Goal: Task Accomplishment & Management: Manage account settings

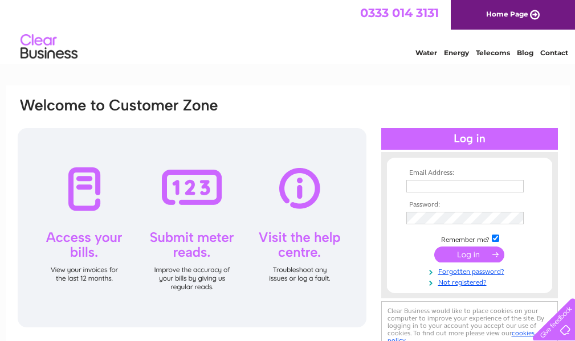
type input "cedric@chapmanmade.uk"
click at [473, 136] on div at bounding box center [469, 139] width 177 height 22
click at [470, 134] on div at bounding box center [469, 139] width 177 height 22
drag, startPoint x: 485, startPoint y: 258, endPoint x: 487, endPoint y: 279, distance: 21.7
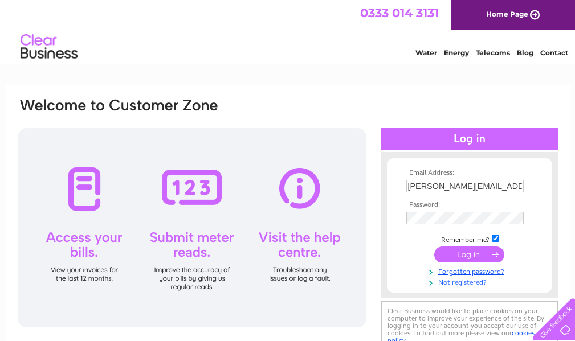
click at [487, 279] on tbody "Email Address: cedric@chapmanmade.uk Password: Remember me?" at bounding box center [469, 228] width 132 height 118
click at [471, 250] on input "submit" at bounding box center [469, 255] width 70 height 16
click at [403, 250] on td at bounding box center [469, 255] width 132 height 22
click at [474, 248] on input "submit" at bounding box center [469, 255] width 70 height 16
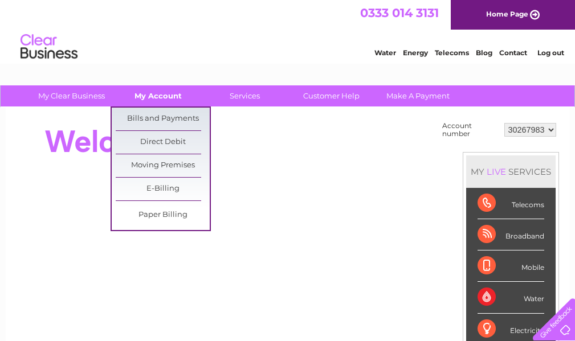
click at [166, 96] on link "My Account" at bounding box center [158, 95] width 94 height 21
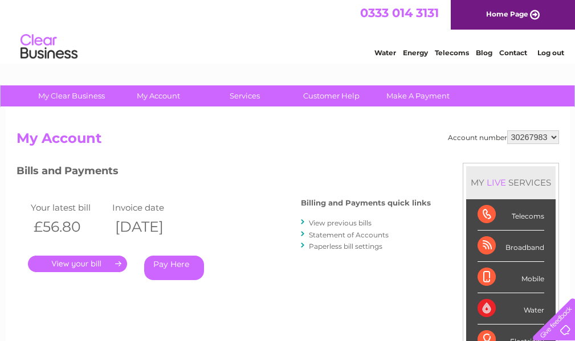
click at [83, 259] on link "." at bounding box center [77, 264] width 99 height 17
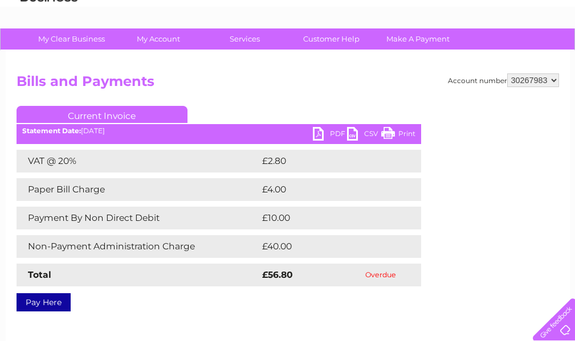
scroll to position [114, 0]
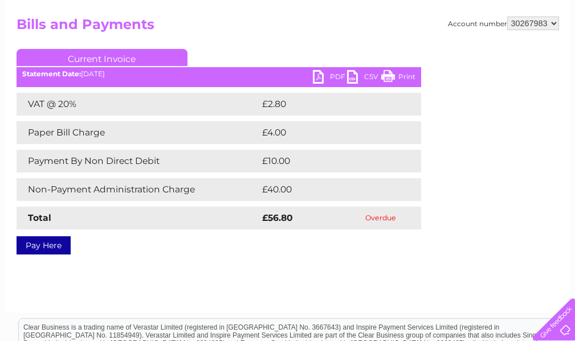
click at [120, 59] on link "Current Invoice" at bounding box center [102, 57] width 171 height 17
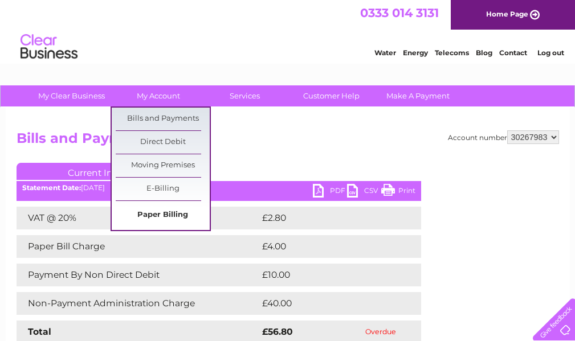
click at [164, 213] on link "Paper Billing" at bounding box center [163, 215] width 94 height 23
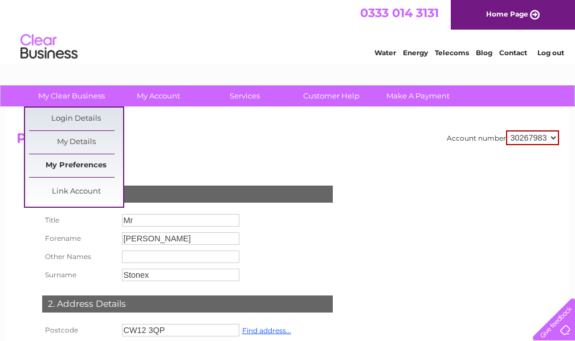
click at [90, 163] on link "My Preferences" at bounding box center [76, 165] width 94 height 23
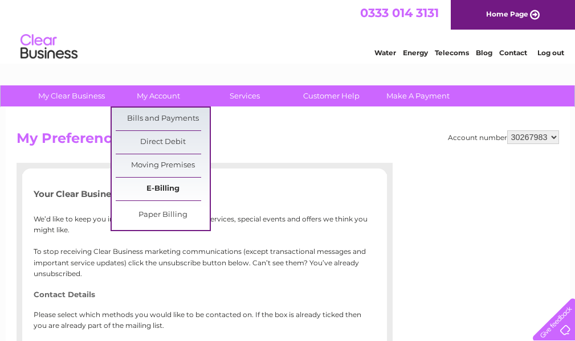
click at [177, 185] on link "E-Billing" at bounding box center [163, 189] width 94 height 23
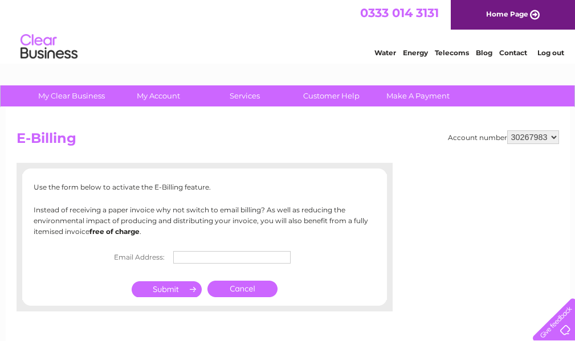
click at [206, 252] on input "text" at bounding box center [231, 257] width 117 height 13
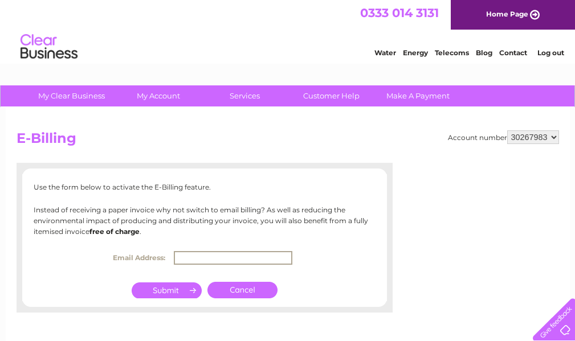
type input "[PERSON_NAME][EMAIL_ADDRESS][DOMAIN_NAME]"
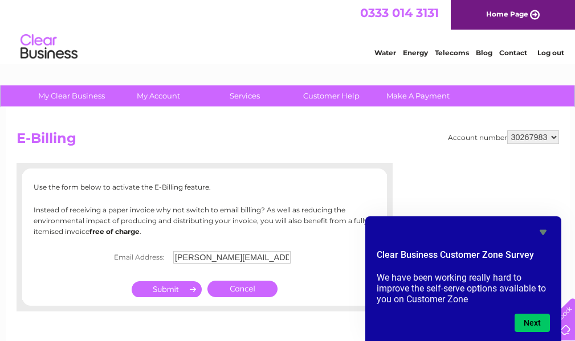
click at [535, 313] on form "Clear Business Customer Zone Survey We have been working really hard to improve…" at bounding box center [463, 290] width 196 height 84
click at [538, 231] on icon "Hide survey" at bounding box center [543, 233] width 14 height 14
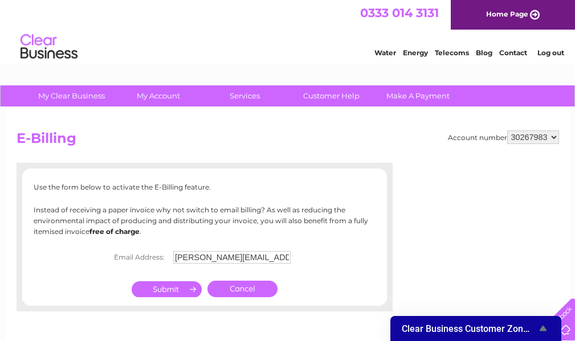
click at [377, 287] on center "Cancel" at bounding box center [204, 289] width 365 height 22
click at [168, 284] on input "submit" at bounding box center [167, 289] width 70 height 16
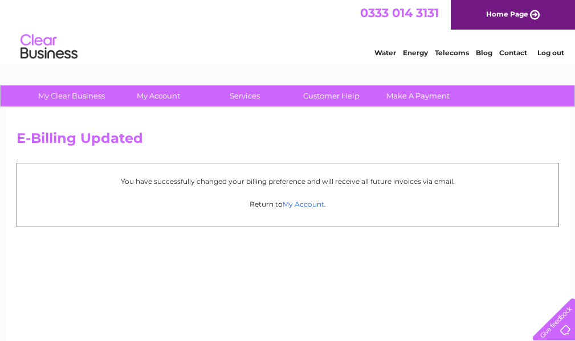
click at [304, 203] on link "My Account" at bounding box center [304, 204] width 42 height 9
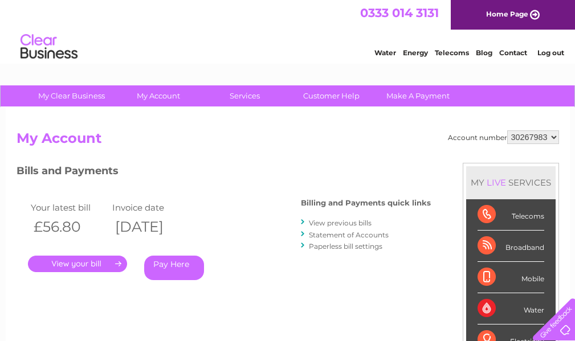
click at [336, 223] on link "View previous bills" at bounding box center [340, 223] width 63 height 9
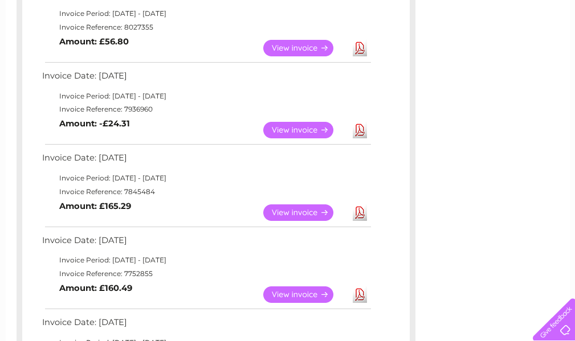
scroll to position [114, 0]
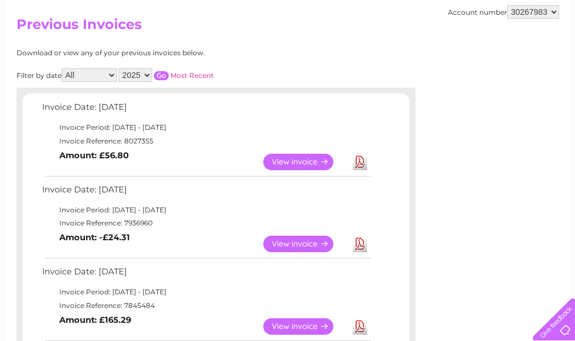
click at [362, 162] on link "Download" at bounding box center [360, 162] width 14 height 17
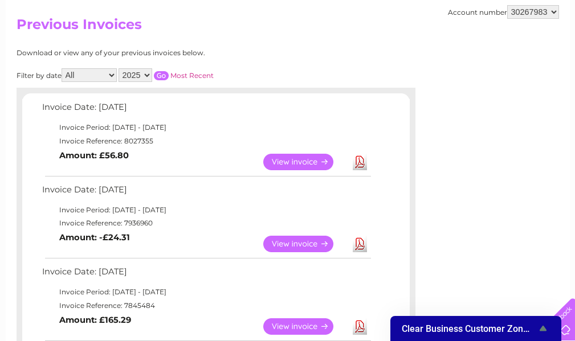
click at [300, 157] on link "View" at bounding box center [305, 162] width 84 height 17
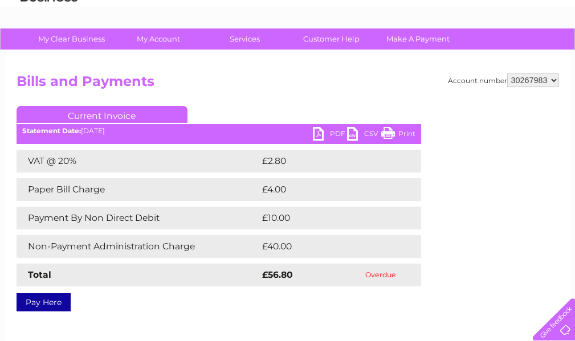
scroll to position [114, 0]
